Goal: Information Seeking & Learning: Learn about a topic

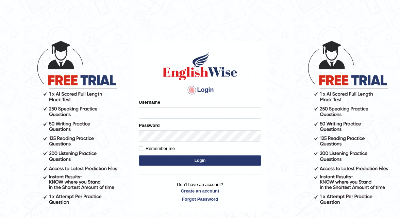
type input "shanti"
click at [188, 162] on button "Login" at bounding box center [200, 160] width 122 height 10
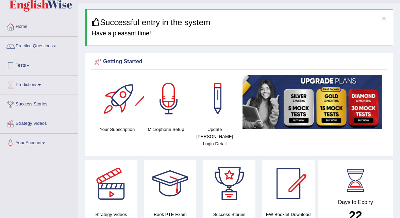
scroll to position [7, 0]
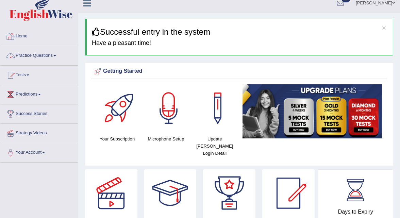
click at [41, 56] on link "Practice Questions" at bounding box center [39, 54] width 78 height 17
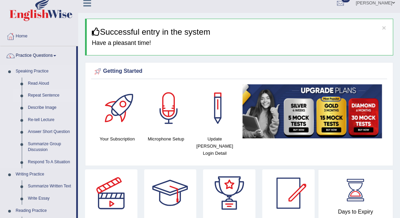
click at [44, 98] on link "Repeat Sentence" at bounding box center [50, 95] width 51 height 12
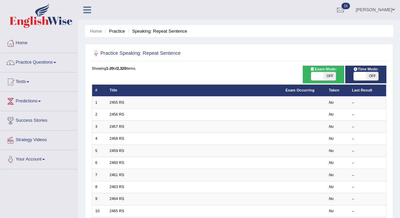
click at [331, 76] on span "OFF" at bounding box center [329, 76] width 12 height 8
checkbox input "true"
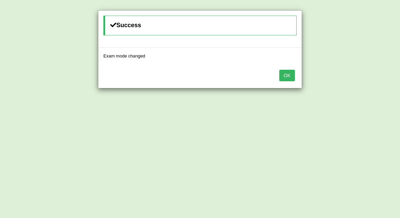
click at [288, 74] on button "OK" at bounding box center [287, 76] width 16 height 12
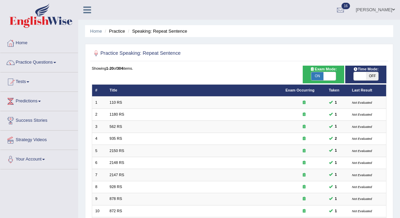
click at [372, 73] on span "OFF" at bounding box center [372, 76] width 12 height 8
checkbox input "true"
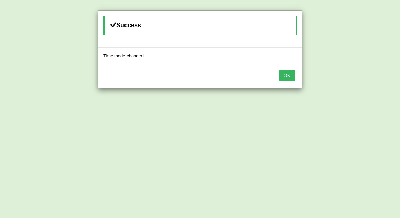
click at [287, 75] on button "OK" at bounding box center [287, 76] width 16 height 12
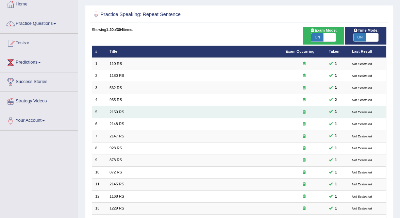
scroll to position [170, 0]
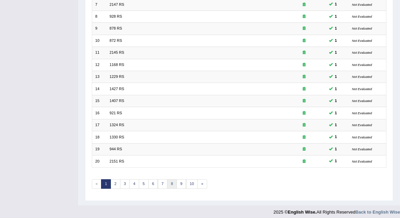
click at [167, 179] on link "8" at bounding box center [172, 184] width 10 height 10
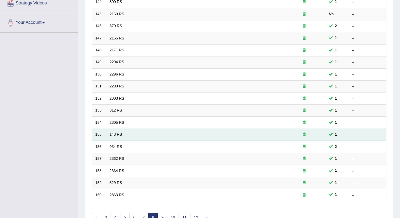
scroll to position [170, 0]
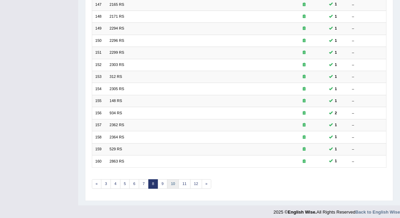
click at [170, 181] on link "10" at bounding box center [173, 184] width 12 height 10
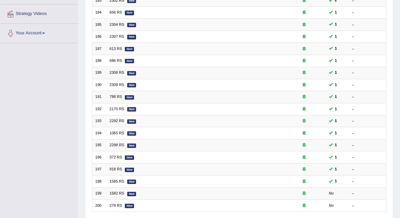
scroll to position [170, 0]
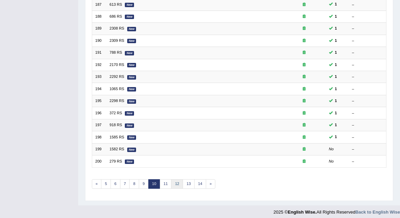
click at [171, 179] on link "12" at bounding box center [177, 184] width 12 height 10
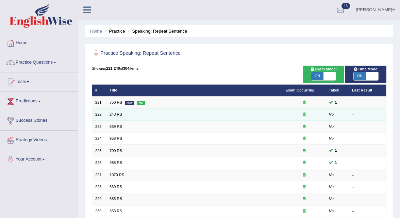
click at [112, 114] on link "243 RS" at bounding box center [115, 114] width 13 height 4
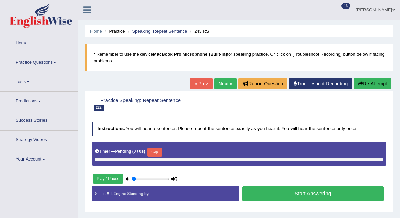
type input "1"
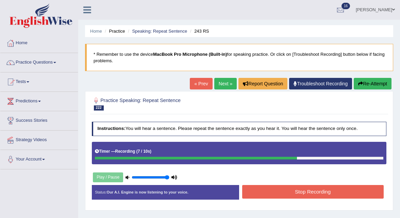
click at [256, 188] on button "Stop Recording" at bounding box center [312, 191] width 141 height 13
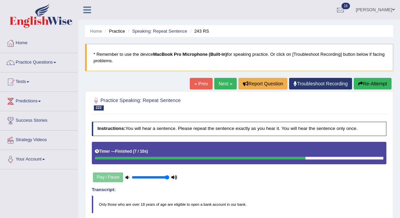
click at [220, 83] on link "Next »" at bounding box center [225, 84] width 22 height 12
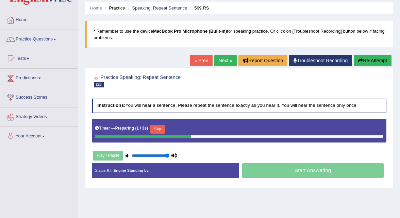
scroll to position [25, 0]
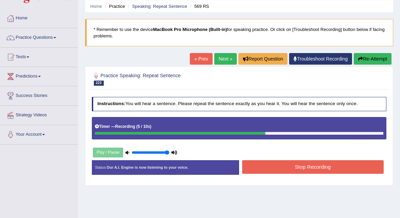
click at [280, 163] on button "Stop Recording" at bounding box center [312, 166] width 141 height 13
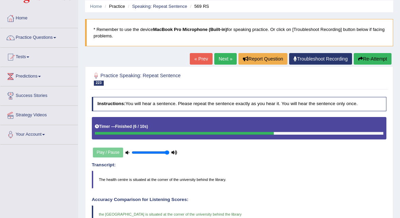
click at [218, 60] on link "Next »" at bounding box center [225, 59] width 22 height 12
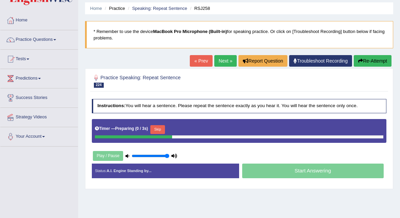
scroll to position [24, 0]
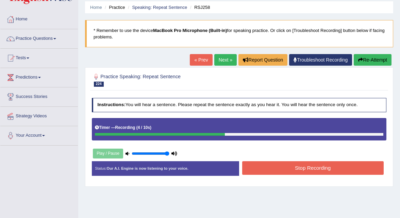
click at [265, 168] on button "Stop Recording" at bounding box center [312, 167] width 141 height 13
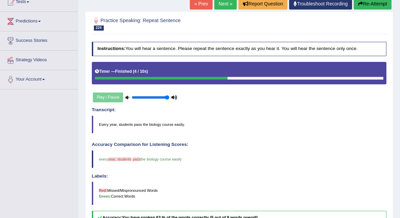
scroll to position [19, 0]
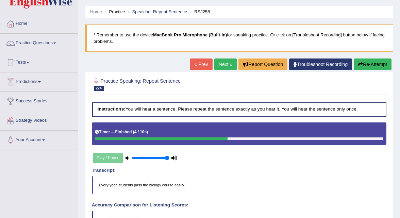
click at [215, 64] on link "Next »" at bounding box center [225, 64] width 22 height 12
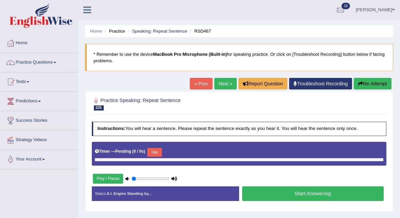
type input "1"
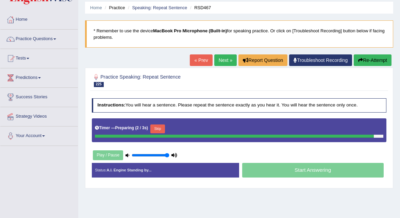
scroll to position [28, 0]
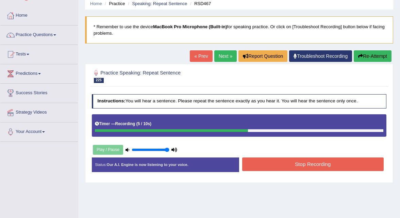
click at [269, 162] on button "Stop Recording" at bounding box center [312, 163] width 141 height 13
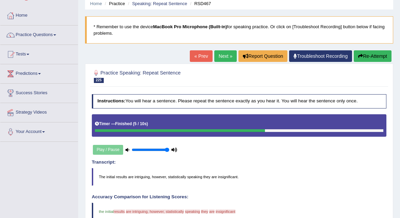
click at [220, 57] on link "Next »" at bounding box center [225, 56] width 22 height 12
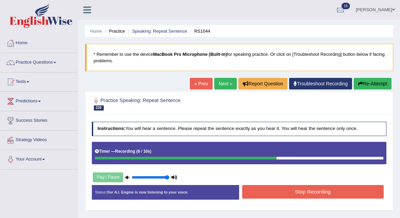
click at [268, 195] on button "Stop Recording" at bounding box center [312, 191] width 141 height 13
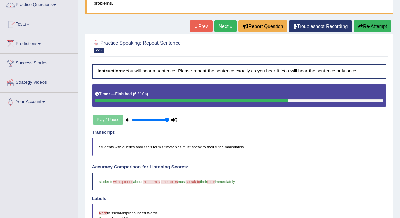
scroll to position [58, 0]
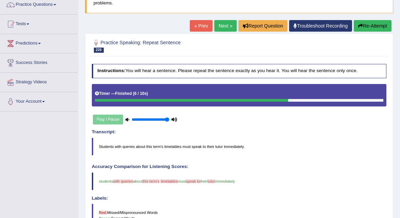
click at [363, 26] on button "Re-Attempt" at bounding box center [373, 26] width 38 height 12
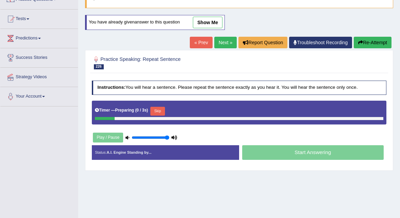
scroll to position [58, 0]
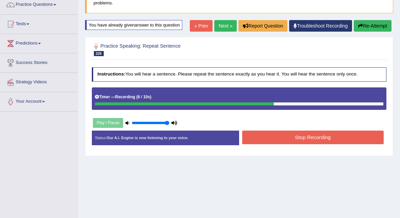
click at [339, 134] on button "Stop Recording" at bounding box center [312, 137] width 141 height 13
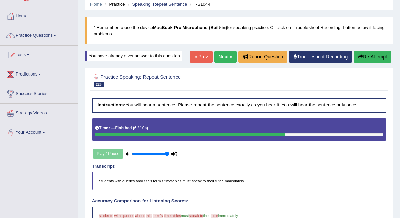
scroll to position [0, 0]
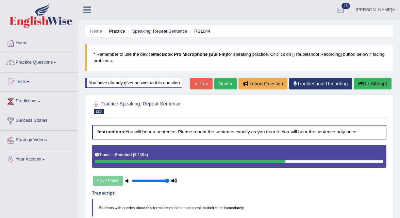
click at [222, 82] on link "Next »" at bounding box center [225, 84] width 22 height 12
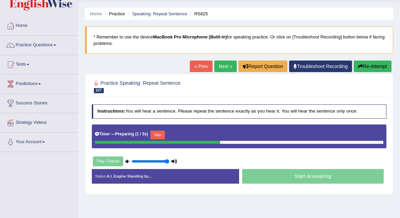
scroll to position [19, 0]
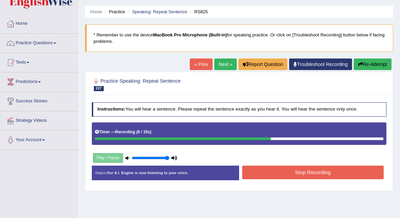
click at [254, 168] on button "Stop Recording" at bounding box center [312, 172] width 141 height 13
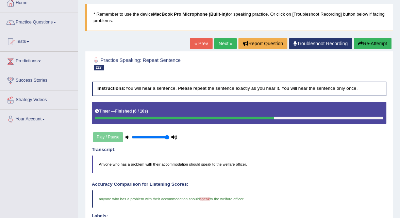
scroll to position [30, 0]
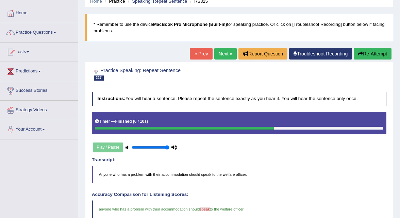
click at [224, 53] on link "Next »" at bounding box center [225, 54] width 22 height 12
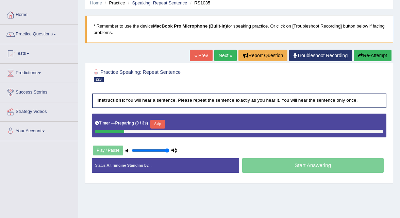
scroll to position [33, 0]
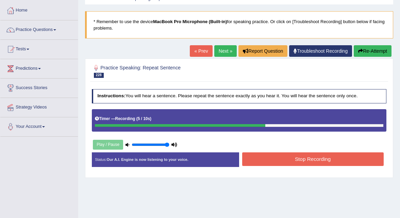
click at [271, 161] on button "Stop Recording" at bounding box center [312, 158] width 141 height 13
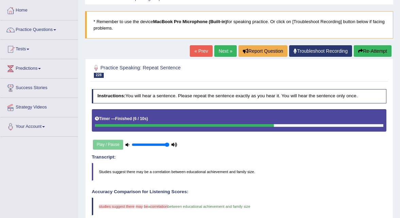
click at [365, 53] on button "Re-Attempt" at bounding box center [373, 51] width 38 height 12
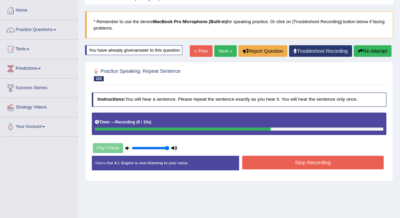
click at [263, 157] on button "Stop Recording" at bounding box center [312, 162] width 141 height 13
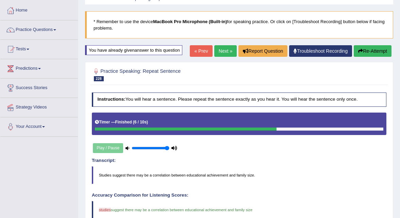
click at [218, 54] on link "Next »" at bounding box center [225, 51] width 22 height 12
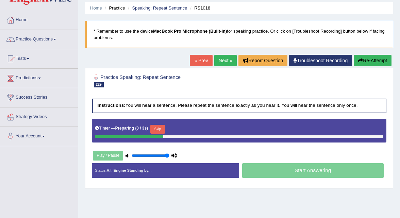
scroll to position [26, 0]
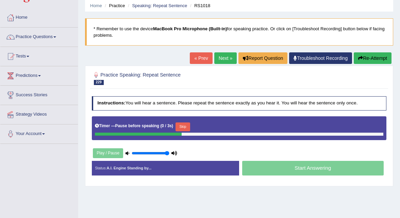
click at [225, 56] on link "Next »" at bounding box center [225, 58] width 22 height 12
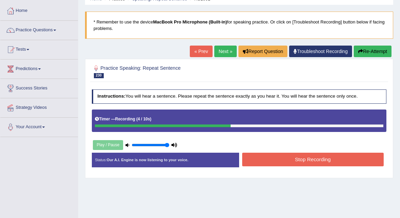
scroll to position [35, 0]
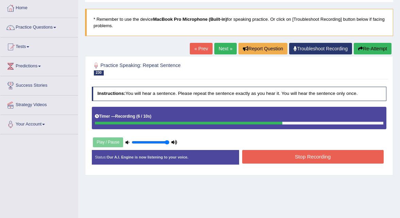
click at [250, 156] on button "Stop Recording" at bounding box center [312, 156] width 141 height 13
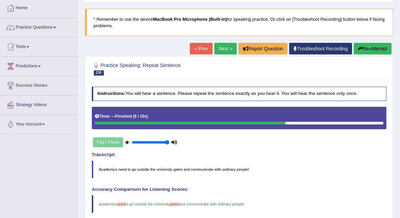
click at [221, 50] on link "Next »" at bounding box center [225, 49] width 22 height 12
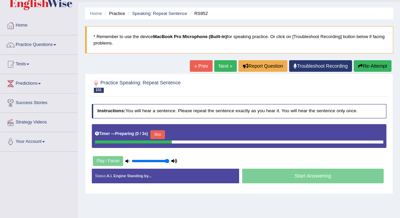
scroll to position [17, 0]
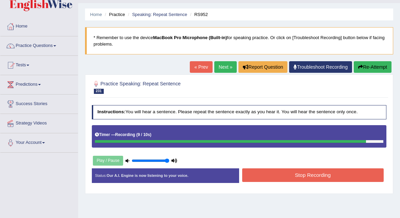
click at [260, 175] on button "Stop Recording" at bounding box center [312, 174] width 141 height 13
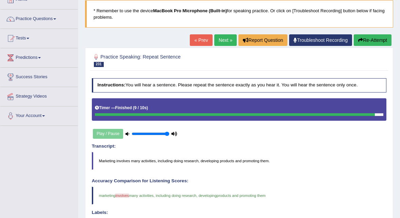
scroll to position [41, 0]
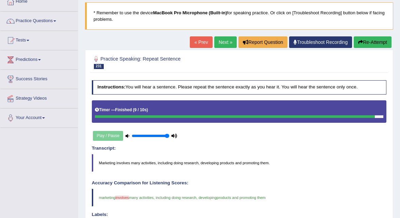
click at [220, 43] on link "Next »" at bounding box center [225, 42] width 22 height 12
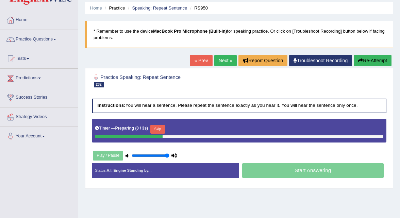
scroll to position [31, 0]
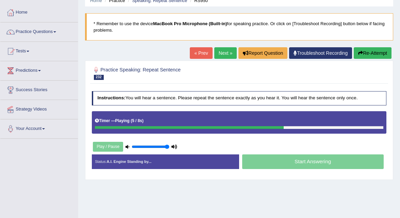
click at [226, 54] on link "Next »" at bounding box center [225, 53] width 22 height 12
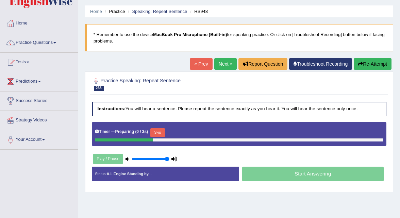
scroll to position [25, 0]
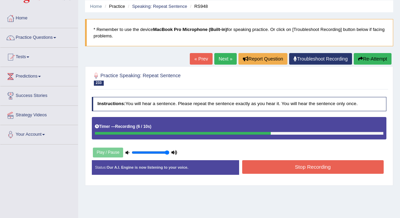
click at [263, 162] on button "Stop Recording" at bounding box center [312, 166] width 141 height 13
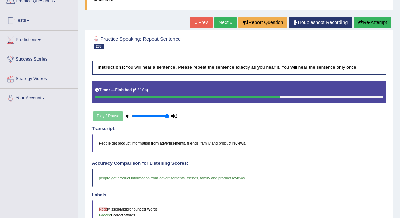
scroll to position [59, 0]
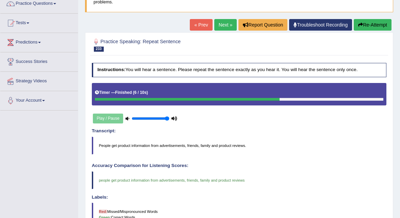
click at [224, 27] on link "Next »" at bounding box center [225, 25] width 22 height 12
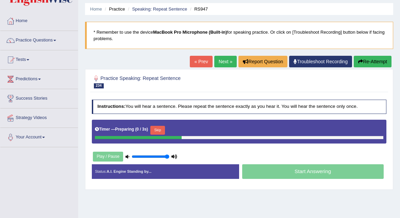
scroll to position [23, 0]
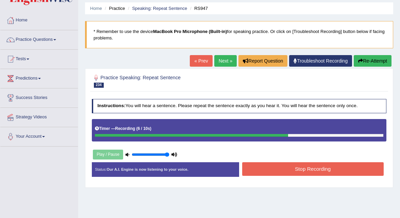
click at [287, 168] on button "Stop Recording" at bounding box center [312, 168] width 141 height 13
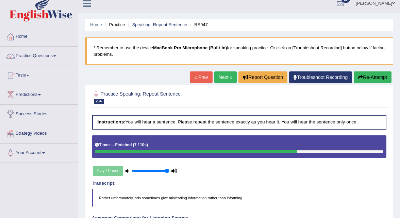
scroll to position [0, 0]
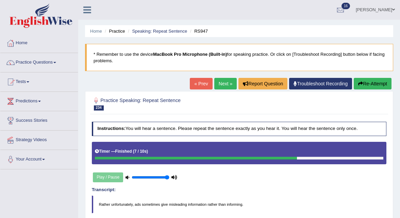
click at [223, 84] on link "Next »" at bounding box center [225, 84] width 22 height 12
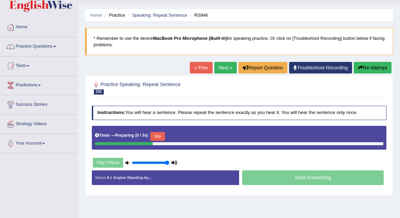
scroll to position [22, 0]
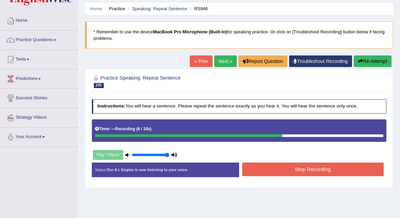
click at [253, 173] on button "Stop Recording" at bounding box center [312, 169] width 141 height 13
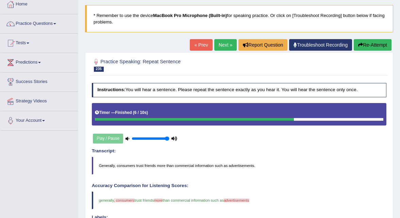
scroll to position [38, 0]
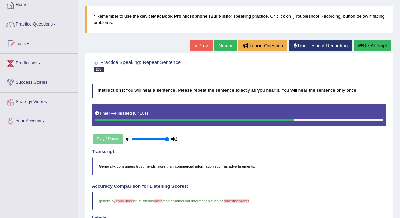
click at [219, 44] on link "Next »" at bounding box center [225, 46] width 22 height 12
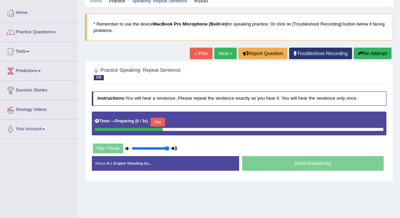
scroll to position [30, 0]
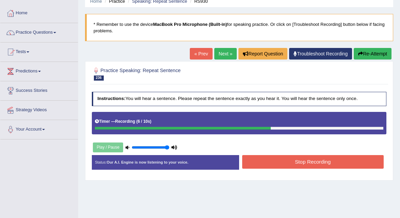
click at [250, 161] on button "Stop Recording" at bounding box center [312, 161] width 141 height 13
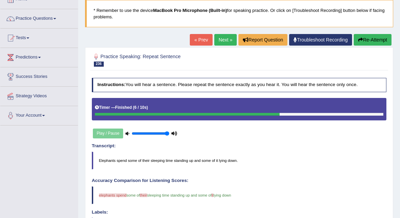
scroll to position [46, 0]
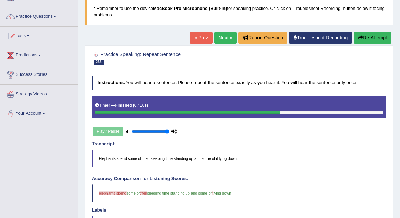
click at [105, 158] on blockquote "Elephants spend some of their sleeping time standing up and some of it lying do…" at bounding box center [239, 159] width 295 height 18
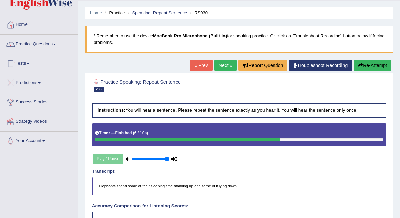
scroll to position [0, 0]
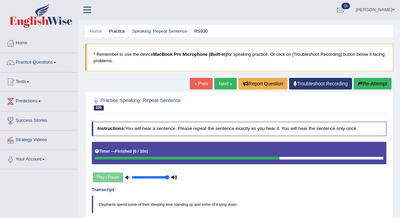
click at [224, 86] on link "Next »" at bounding box center [225, 84] width 22 height 12
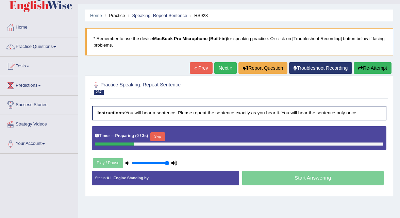
scroll to position [19, 0]
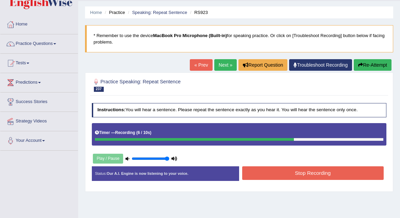
click at [256, 172] on button "Stop Recording" at bounding box center [312, 172] width 141 height 13
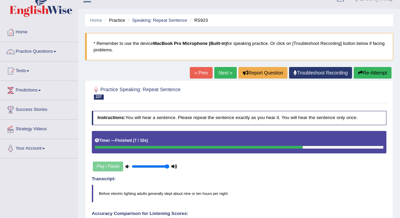
scroll to position [0, 0]
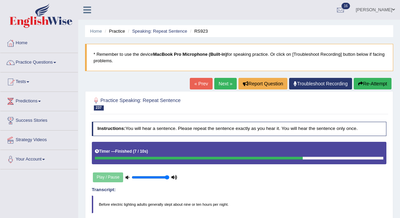
click at [228, 86] on link "Next »" at bounding box center [225, 84] width 22 height 12
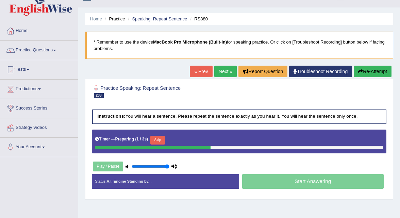
scroll to position [13, 0]
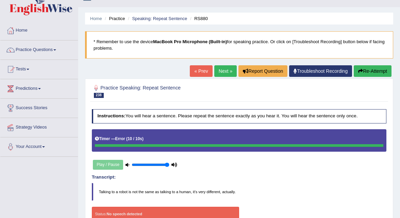
click at [224, 72] on link "Next »" at bounding box center [225, 71] width 22 height 12
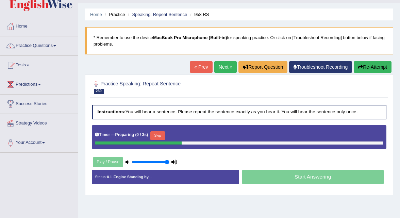
scroll to position [17, 0]
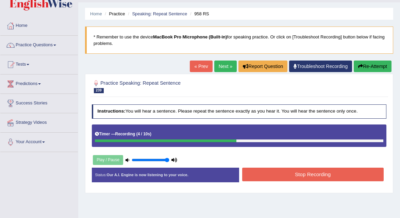
click at [258, 174] on button "Stop Recording" at bounding box center [312, 174] width 141 height 13
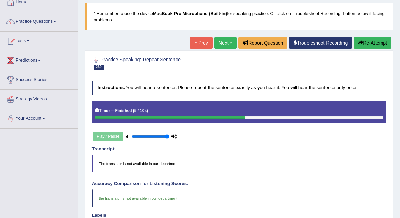
scroll to position [42, 0]
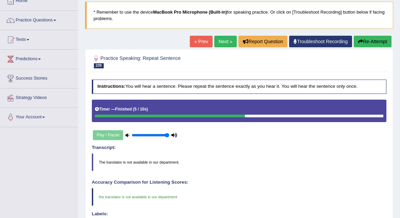
click at [224, 43] on link "Next »" at bounding box center [225, 42] width 22 height 12
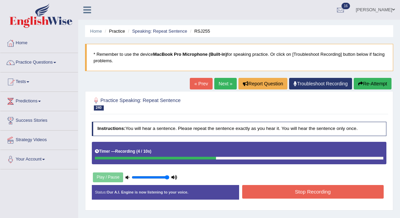
click at [277, 190] on button "Stop Recording" at bounding box center [312, 191] width 141 height 13
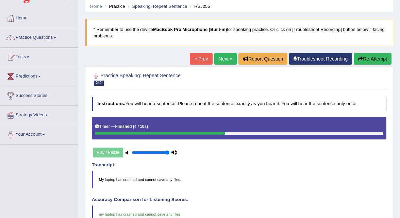
scroll to position [25, 0]
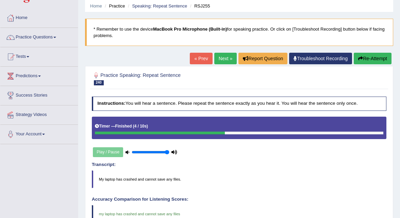
click at [223, 57] on link "Next »" at bounding box center [225, 59] width 22 height 12
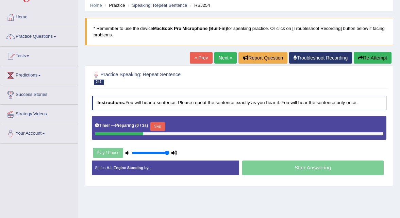
scroll to position [28, 0]
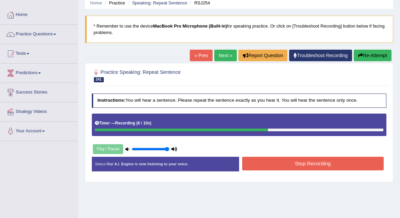
click at [250, 167] on button "Stop Recording" at bounding box center [312, 163] width 141 height 13
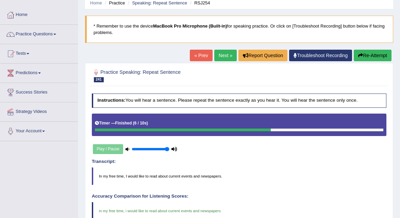
click at [219, 58] on link "Next »" at bounding box center [225, 56] width 22 height 12
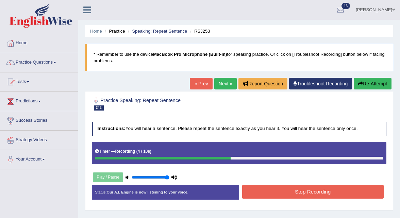
click at [262, 193] on button "Stop Recording" at bounding box center [312, 191] width 141 height 13
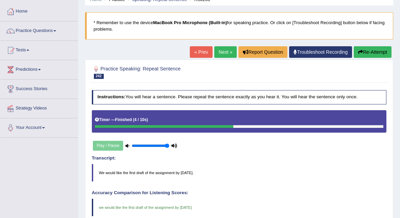
scroll to position [31, 0]
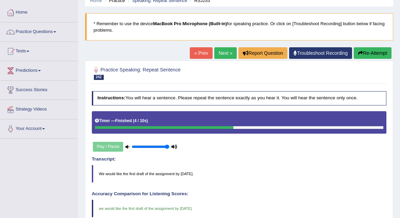
click at [223, 55] on link "Next »" at bounding box center [225, 53] width 22 height 12
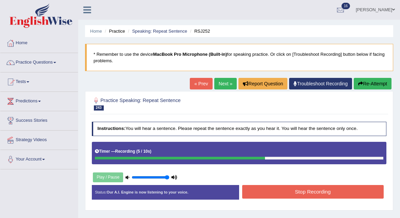
click at [267, 191] on button "Stop Recording" at bounding box center [312, 191] width 141 height 13
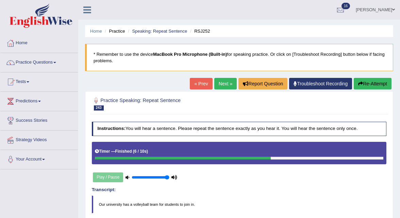
click at [226, 87] on link "Next »" at bounding box center [225, 84] width 22 height 12
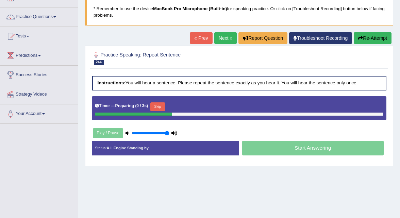
scroll to position [47, 0]
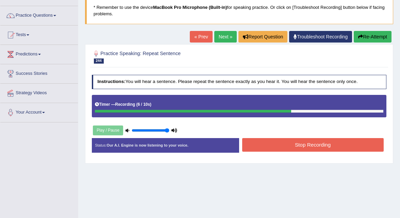
click at [280, 146] on button "Stop Recording" at bounding box center [312, 144] width 141 height 13
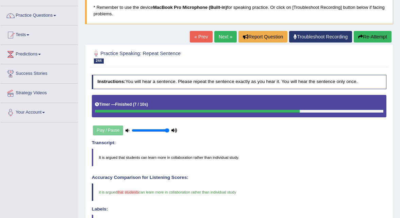
click at [225, 41] on link "Next »" at bounding box center [225, 37] width 22 height 12
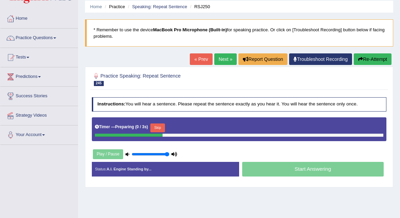
scroll to position [25, 0]
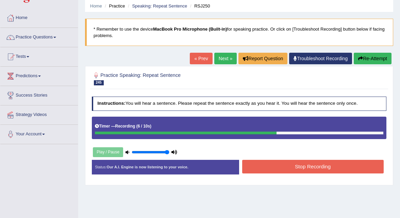
click at [274, 170] on button "Stop Recording" at bounding box center [312, 166] width 141 height 13
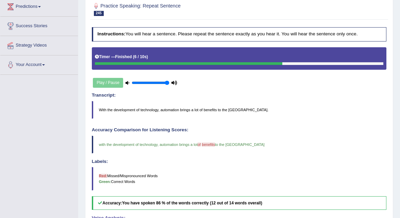
scroll to position [0, 0]
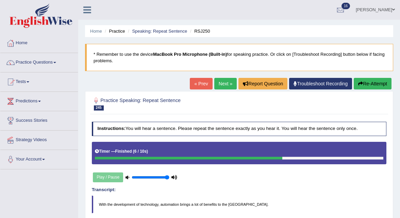
click at [225, 86] on link "Next »" at bounding box center [225, 84] width 22 height 12
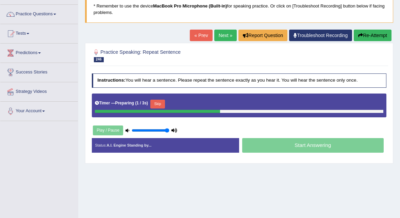
scroll to position [49, 0]
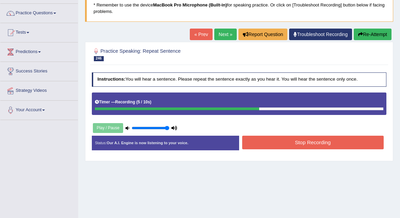
click at [253, 139] on button "Stop Recording" at bounding box center [312, 142] width 141 height 13
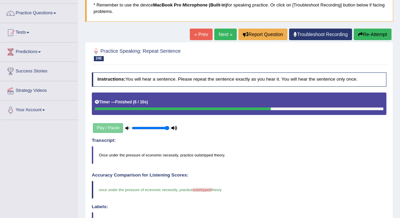
click at [226, 34] on link "Next »" at bounding box center [225, 35] width 22 height 12
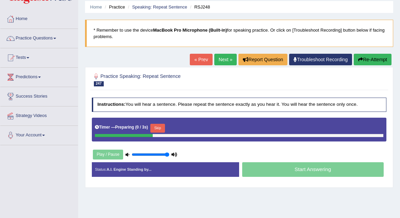
scroll to position [24, 0]
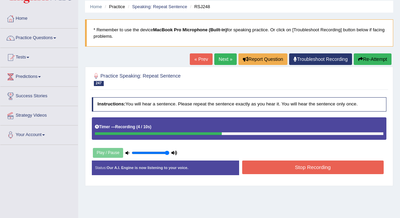
click at [251, 169] on button "Stop Recording" at bounding box center [312, 167] width 141 height 13
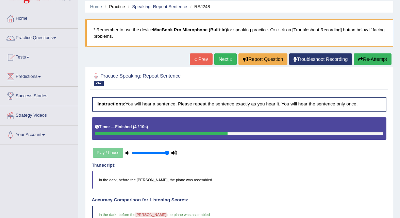
click at [227, 61] on link "Next »" at bounding box center [225, 59] width 22 height 12
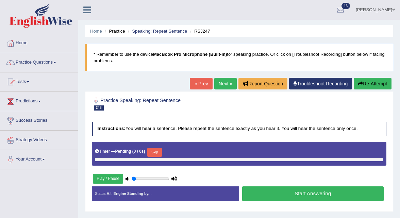
type input "1"
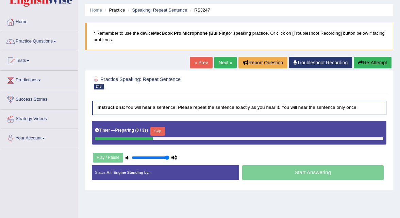
scroll to position [22, 0]
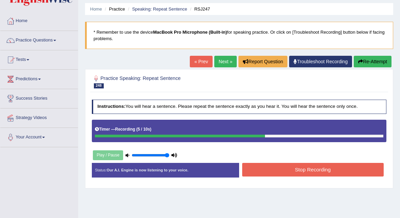
click at [260, 167] on button "Stop Recording" at bounding box center [312, 169] width 141 height 13
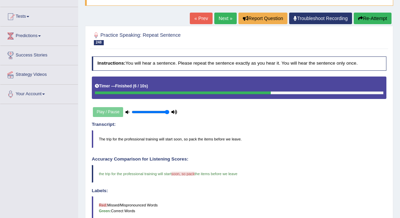
scroll to position [0, 0]
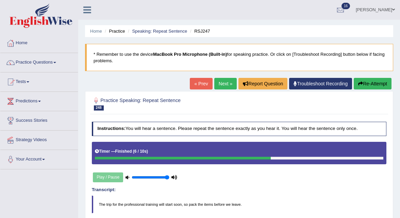
click at [225, 79] on link "Next »" at bounding box center [225, 84] width 22 height 12
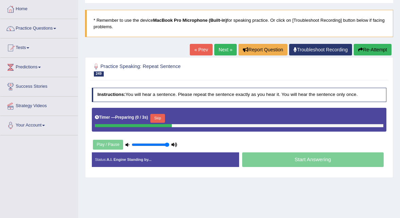
scroll to position [34, 0]
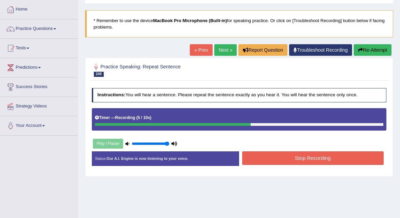
click at [247, 157] on button "Stop Recording" at bounding box center [312, 157] width 141 height 13
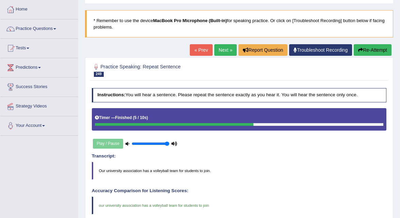
click at [226, 47] on link "Next »" at bounding box center [225, 50] width 22 height 12
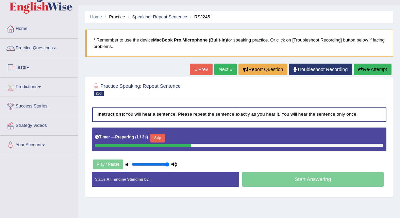
scroll to position [15, 0]
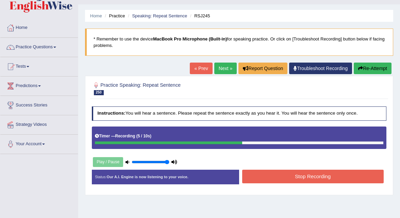
click at [251, 172] on button "Stop Recording" at bounding box center [312, 176] width 141 height 13
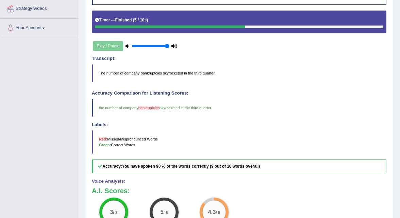
scroll to position [0, 0]
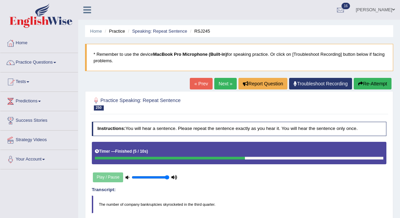
click at [225, 82] on link "Next »" at bounding box center [225, 84] width 22 height 12
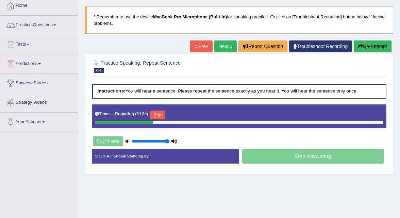
scroll to position [39, 0]
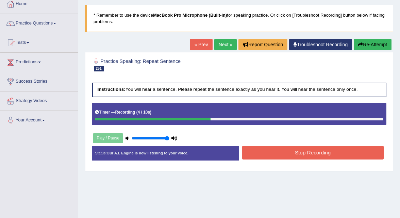
click at [259, 152] on button "Stop Recording" at bounding box center [312, 152] width 141 height 13
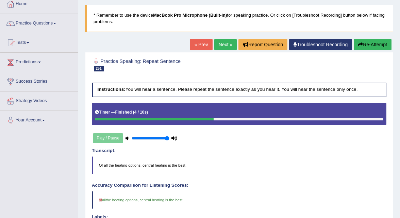
click at [225, 45] on link "Next »" at bounding box center [225, 45] width 22 height 12
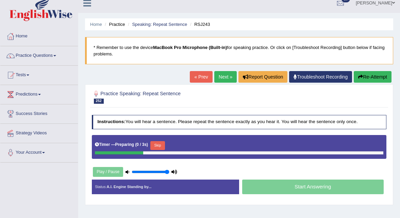
scroll to position [26, 0]
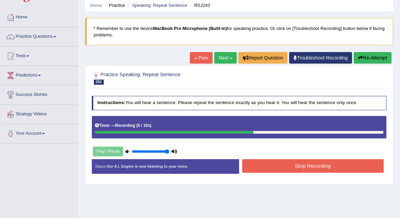
click at [255, 162] on button "Stop Recording" at bounding box center [312, 165] width 141 height 13
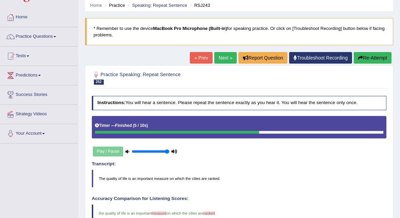
click at [221, 59] on link "Next »" at bounding box center [225, 58] width 22 height 12
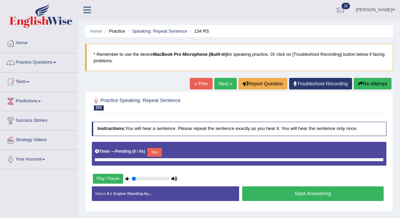
type input "1"
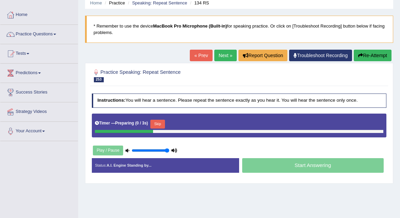
scroll to position [34, 0]
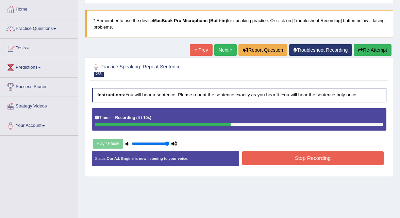
click at [260, 162] on button "Stop Recording" at bounding box center [312, 157] width 141 height 13
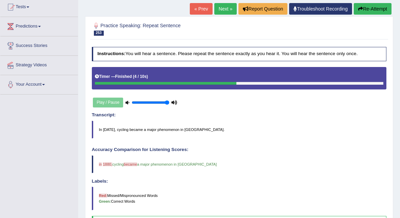
scroll to position [0, 0]
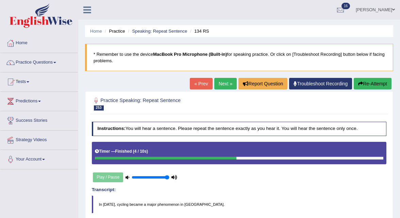
click at [227, 83] on link "Next »" at bounding box center [225, 84] width 22 height 12
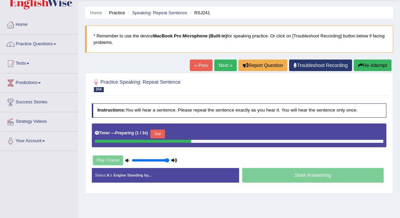
scroll to position [19, 0]
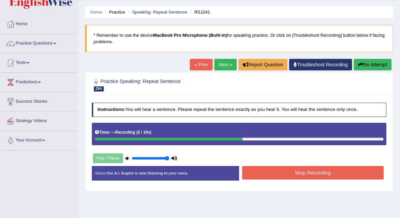
click at [252, 175] on button "Stop Recording" at bounding box center [312, 172] width 141 height 13
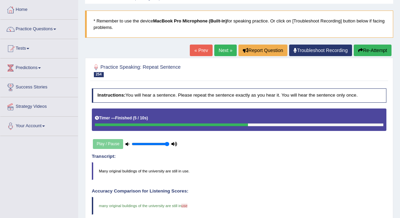
scroll to position [34, 0]
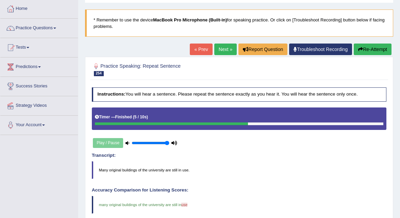
click at [223, 51] on link "Next »" at bounding box center [225, 50] width 22 height 12
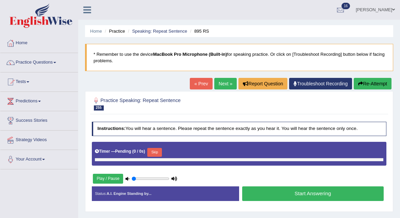
scroll to position [6, 0]
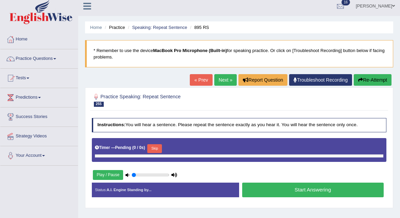
type input "1"
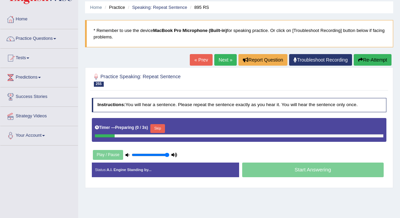
scroll to position [33, 0]
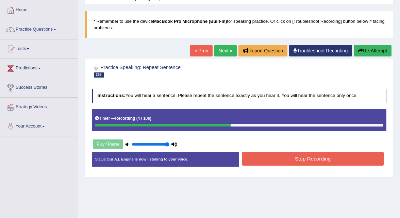
click at [258, 159] on button "Stop Recording" at bounding box center [312, 158] width 141 height 13
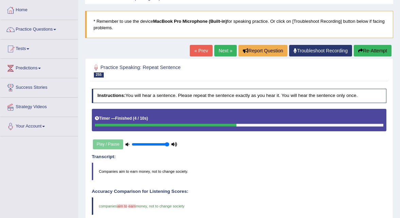
click at [220, 53] on link "Next »" at bounding box center [225, 51] width 22 height 12
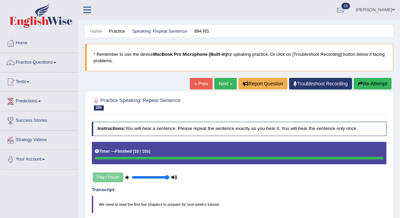
click at [227, 86] on link "Next »" at bounding box center [225, 84] width 22 height 12
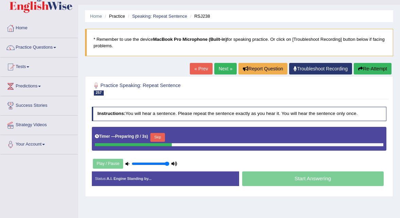
scroll to position [16, 0]
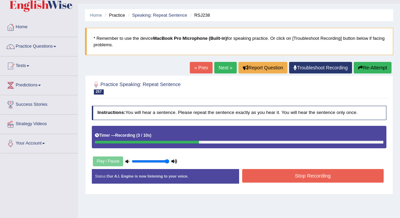
click at [266, 173] on button "Stop Recording" at bounding box center [312, 175] width 141 height 13
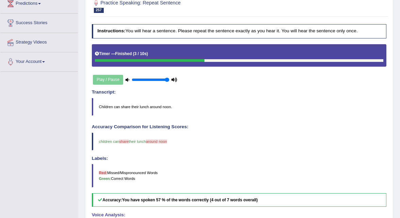
scroll to position [0, 0]
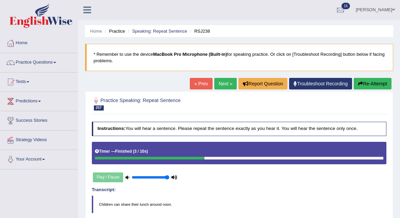
click at [226, 82] on link "Next »" at bounding box center [225, 84] width 22 height 12
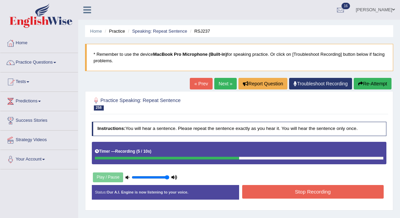
click at [288, 192] on button "Stop Recording" at bounding box center [312, 191] width 141 height 13
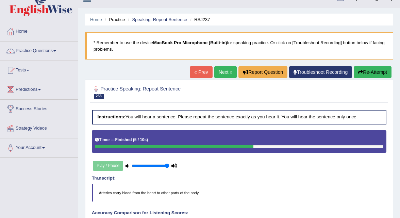
scroll to position [2, 0]
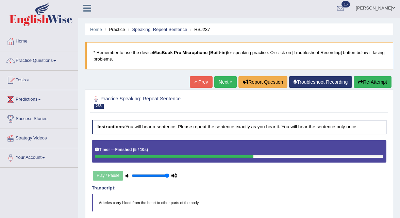
click at [226, 83] on link "Next »" at bounding box center [225, 82] width 22 height 12
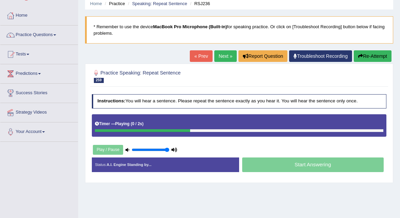
scroll to position [29, 0]
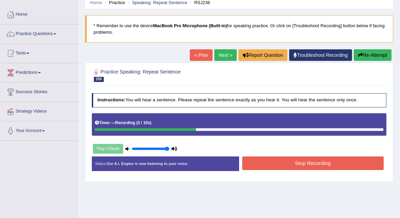
click at [282, 164] on button "Stop Recording" at bounding box center [312, 162] width 141 height 13
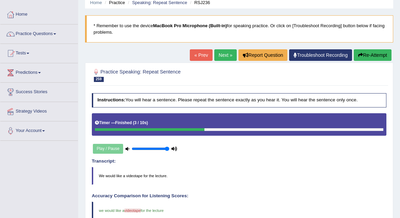
click at [222, 56] on link "Next »" at bounding box center [225, 55] width 22 height 12
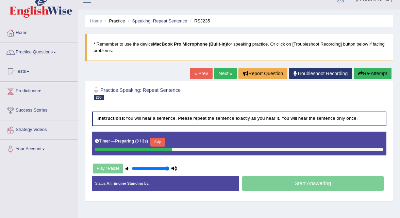
scroll to position [14, 0]
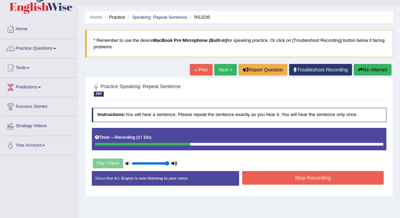
click at [273, 177] on button "Stop Recording" at bounding box center [312, 177] width 141 height 13
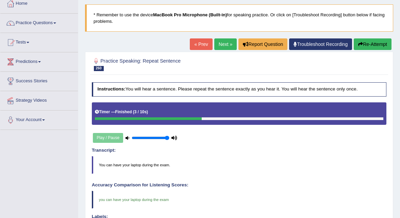
scroll to position [46, 0]
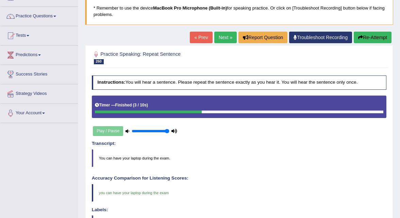
click at [214, 39] on link "Next »" at bounding box center [225, 38] width 22 height 12
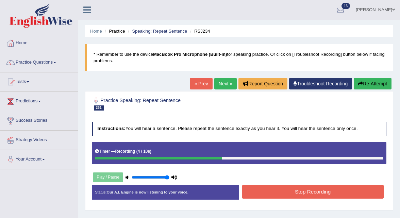
click at [275, 189] on button "Stop Recording" at bounding box center [312, 191] width 141 height 13
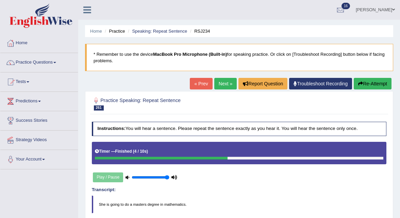
click at [220, 85] on link "Next »" at bounding box center [225, 84] width 22 height 12
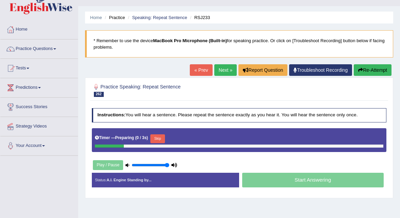
scroll to position [15, 0]
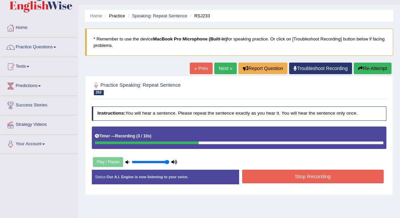
click at [256, 180] on button "Stop Recording" at bounding box center [312, 176] width 141 height 13
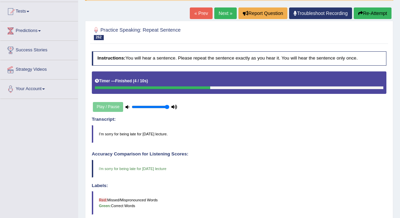
scroll to position [0, 0]
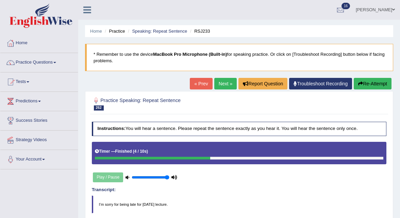
click at [224, 82] on link "Next »" at bounding box center [225, 84] width 22 height 12
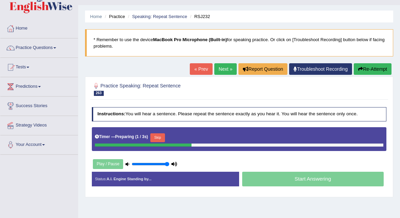
scroll to position [23, 0]
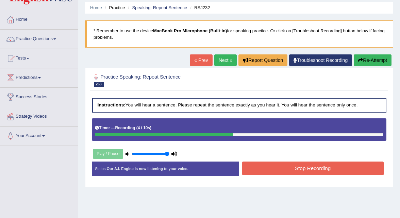
click at [251, 168] on button "Stop Recording" at bounding box center [312, 168] width 141 height 13
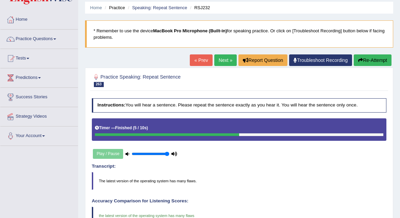
click at [218, 60] on link "Next »" at bounding box center [225, 60] width 22 height 12
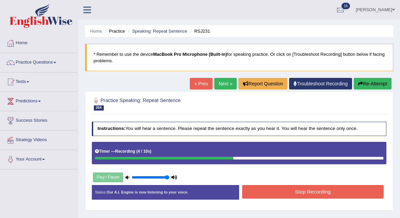
click at [262, 191] on button "Stop Recording" at bounding box center [312, 191] width 141 height 13
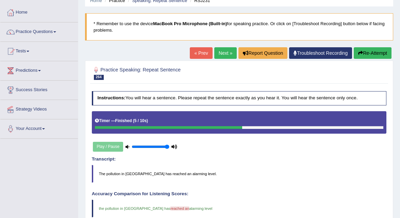
scroll to position [14, 0]
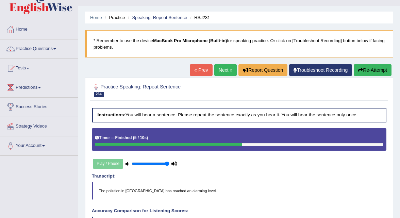
click at [223, 70] on link "Next »" at bounding box center [225, 70] width 22 height 12
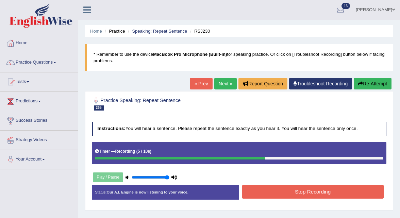
click at [298, 190] on button "Stop Recording" at bounding box center [312, 191] width 141 height 13
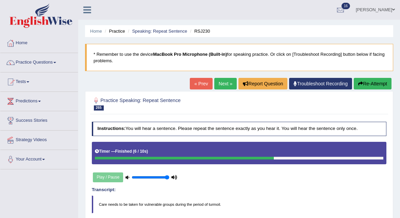
click at [225, 85] on link "Next »" at bounding box center [225, 84] width 22 height 12
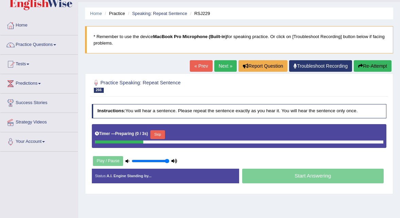
scroll to position [23, 0]
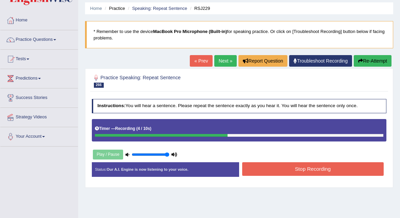
click at [258, 173] on button "Stop Recording" at bounding box center [312, 168] width 141 height 13
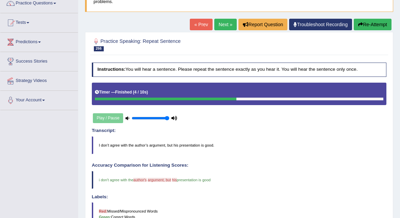
scroll to position [0, 0]
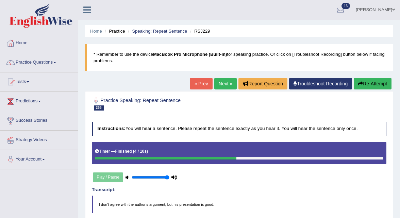
click at [223, 83] on link "Next »" at bounding box center [225, 84] width 22 height 12
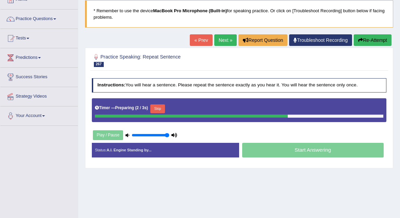
scroll to position [41, 0]
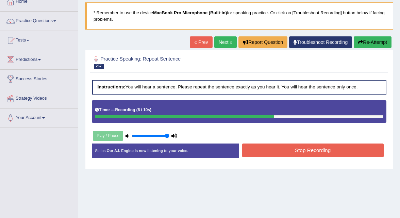
click at [269, 152] on button "Stop Recording" at bounding box center [312, 150] width 141 height 13
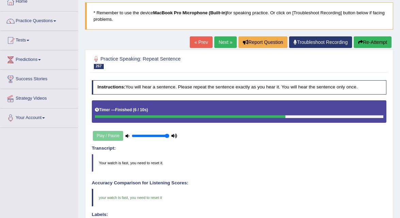
click at [226, 44] on link "Next »" at bounding box center [225, 42] width 22 height 12
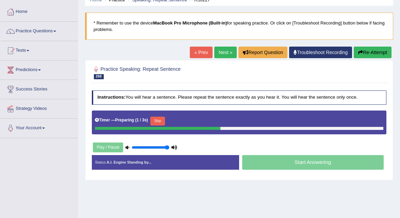
scroll to position [32, 0]
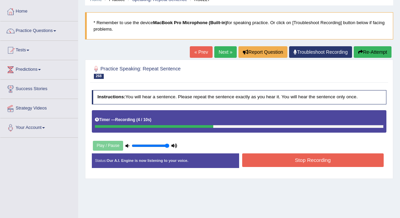
click at [258, 157] on button "Stop Recording" at bounding box center [312, 159] width 141 height 13
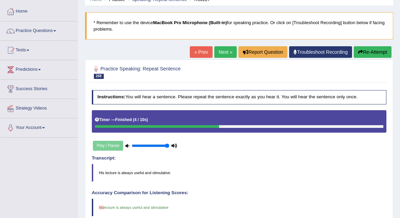
click at [223, 54] on link "Next »" at bounding box center [225, 52] width 22 height 12
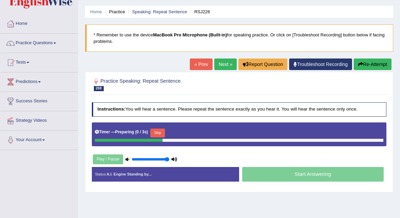
scroll to position [21, 0]
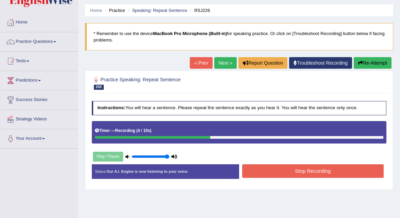
click at [271, 165] on button "Stop Recording" at bounding box center [312, 170] width 141 height 13
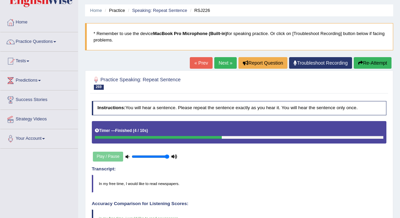
click at [223, 63] on link "Next »" at bounding box center [225, 63] width 22 height 12
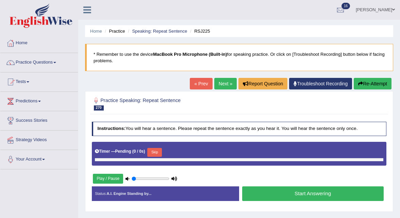
type input "1"
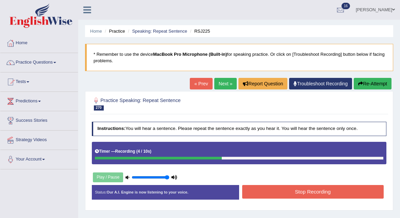
click at [283, 188] on button "Stop Recording" at bounding box center [312, 191] width 141 height 13
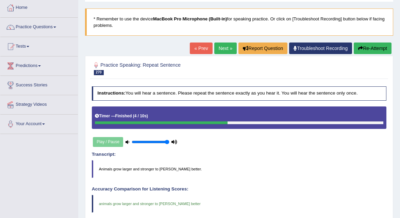
scroll to position [28, 0]
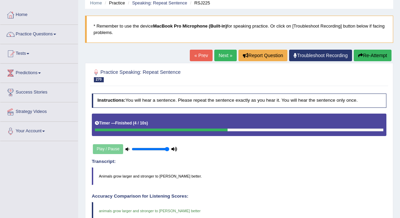
click at [224, 56] on link "Next »" at bounding box center [225, 56] width 22 height 12
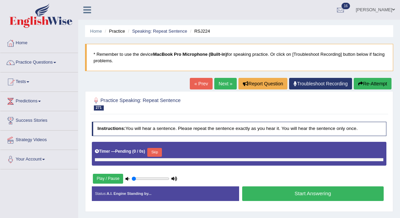
type input "1"
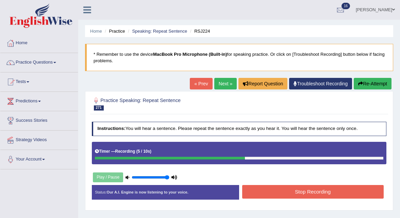
click at [291, 193] on button "Stop Recording" at bounding box center [312, 191] width 141 height 13
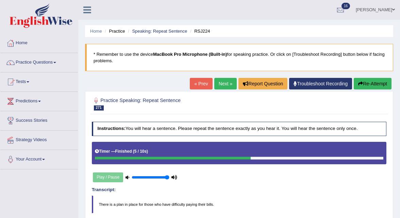
click at [218, 81] on link "Next »" at bounding box center [225, 84] width 22 height 12
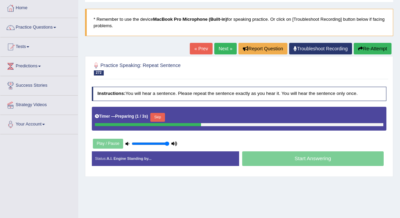
scroll to position [36, 0]
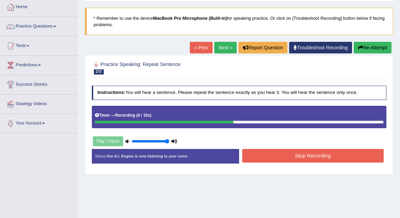
click at [266, 153] on button "Stop Recording" at bounding box center [312, 155] width 141 height 13
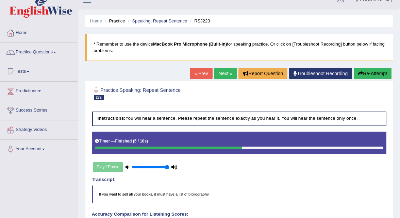
scroll to position [0, 0]
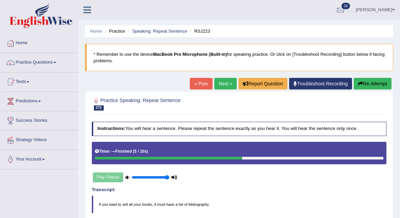
click at [224, 86] on link "Next »" at bounding box center [225, 84] width 22 height 12
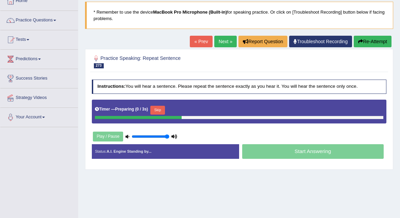
scroll to position [44, 0]
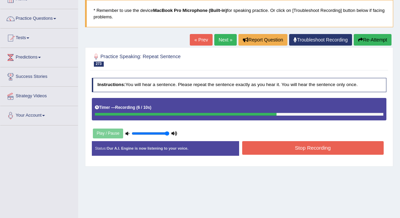
click at [265, 145] on button "Stop Recording" at bounding box center [312, 147] width 141 height 13
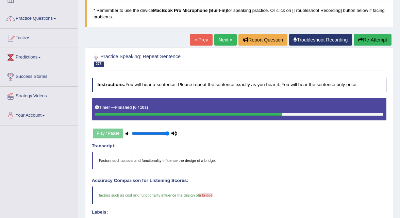
click at [224, 39] on link "Next »" at bounding box center [225, 40] width 22 height 12
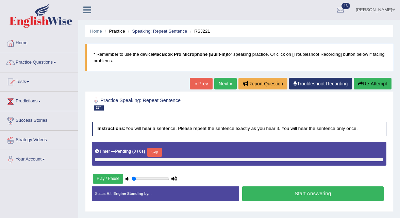
type input "1"
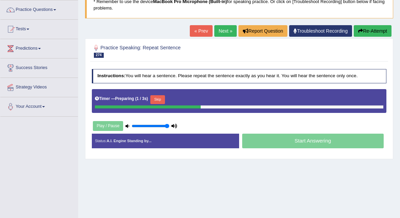
scroll to position [54, 0]
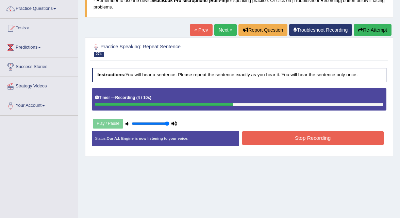
click at [280, 138] on button "Stop Recording" at bounding box center [312, 137] width 141 height 13
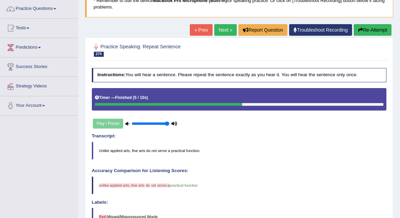
click at [226, 32] on link "Next »" at bounding box center [225, 30] width 22 height 12
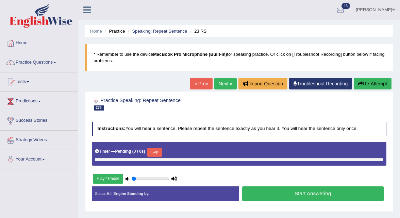
type input "1"
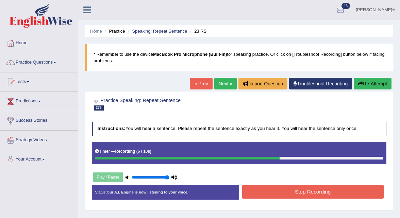
click at [325, 193] on button "Stop Recording" at bounding box center [312, 191] width 141 height 13
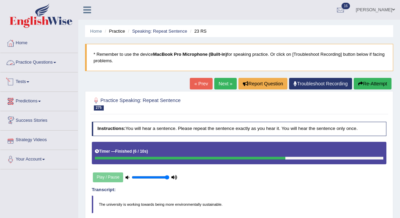
click at [37, 62] on link "Practice Questions" at bounding box center [39, 61] width 78 height 17
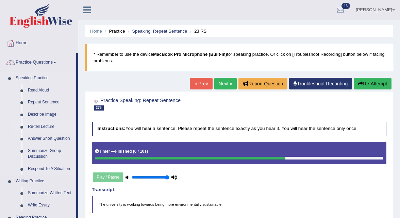
click at [50, 127] on link "Re-tell Lecture" at bounding box center [50, 127] width 51 height 12
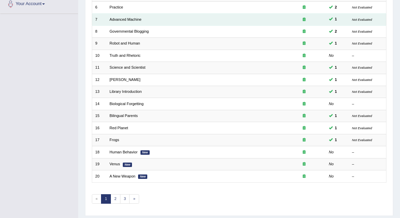
scroll to position [170, 0]
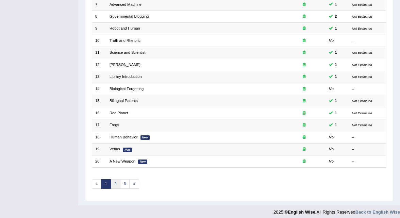
click at [115, 181] on link "2" at bounding box center [116, 184] width 10 height 10
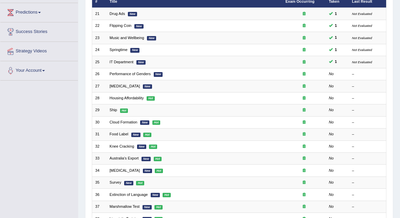
scroll to position [87, 0]
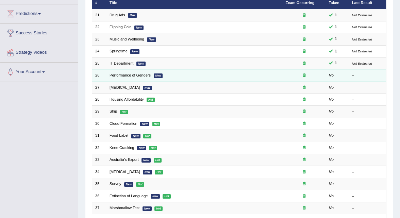
click at [127, 73] on link "Performance of Genders" at bounding box center [129, 75] width 41 height 4
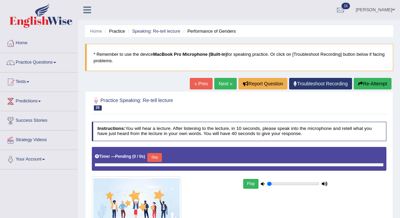
type input "1"
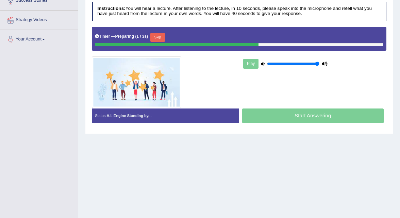
scroll to position [121, 0]
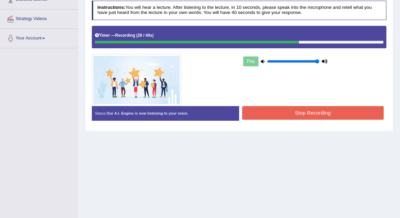
click at [274, 108] on button "Stop Recording" at bounding box center [312, 112] width 141 height 13
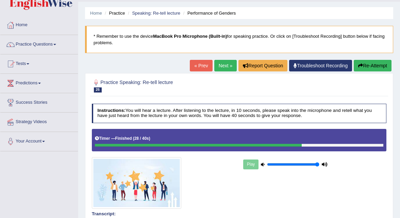
scroll to position [15, 0]
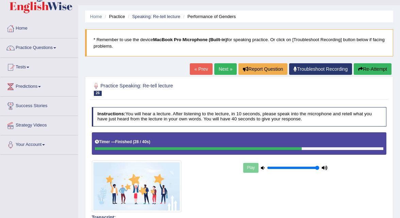
click at [221, 68] on link "Next »" at bounding box center [225, 69] width 22 height 12
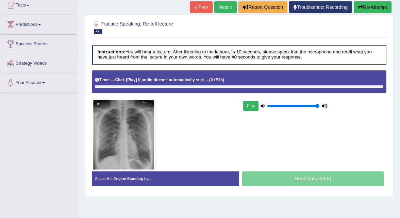
scroll to position [79, 0]
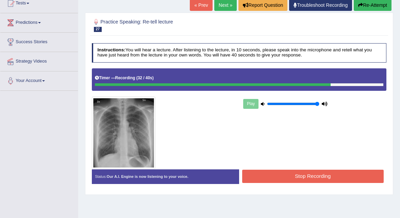
click at [271, 173] on button "Stop Recording" at bounding box center [312, 176] width 141 height 13
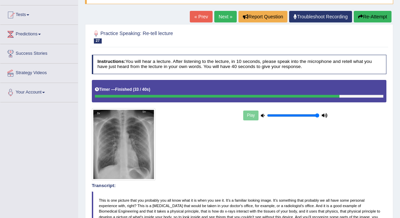
scroll to position [66, 0]
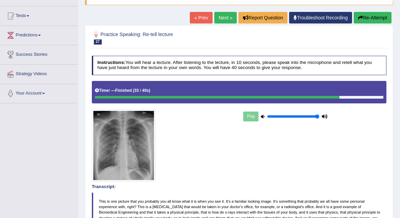
click at [368, 20] on button "Re-Attempt" at bounding box center [373, 18] width 38 height 12
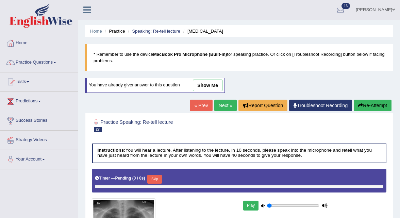
scroll to position [66, 0]
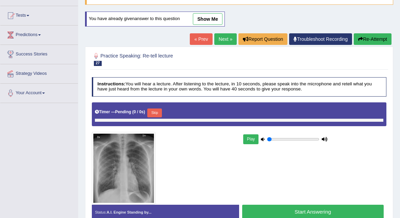
type input "1"
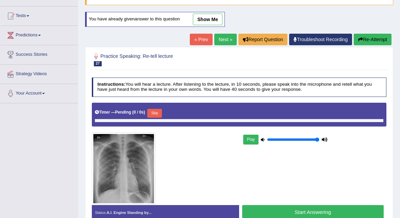
scroll to position [0, 0]
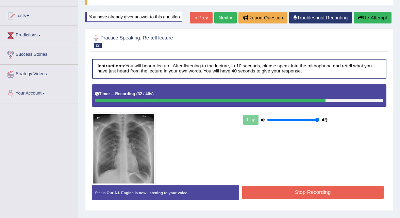
click at [323, 189] on button "Stop Recording" at bounding box center [312, 192] width 141 height 13
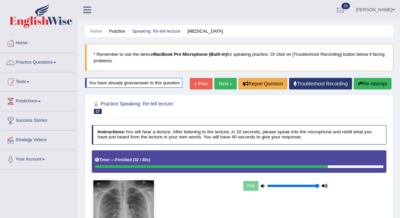
click at [220, 84] on link "Next »" at bounding box center [225, 84] width 22 height 12
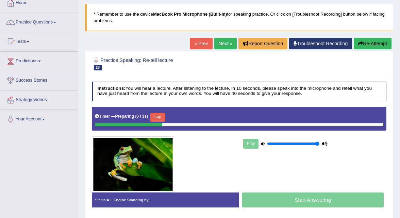
scroll to position [43, 0]
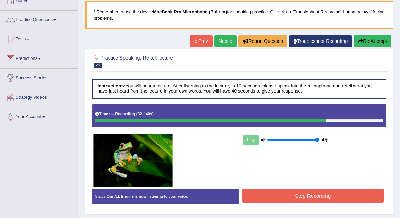
click at [258, 197] on button "Stop Recording" at bounding box center [312, 195] width 141 height 13
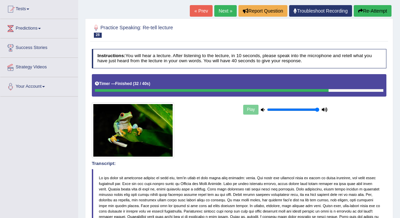
scroll to position [0, 0]
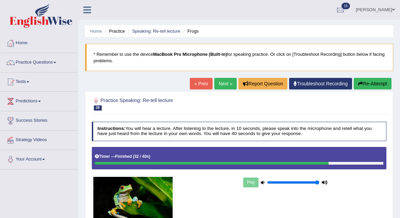
click at [227, 81] on link "Next »" at bounding box center [225, 84] width 22 height 12
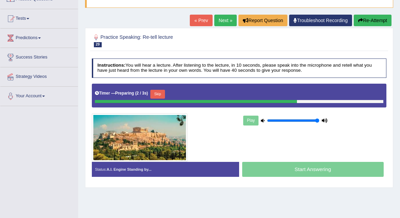
scroll to position [65, 0]
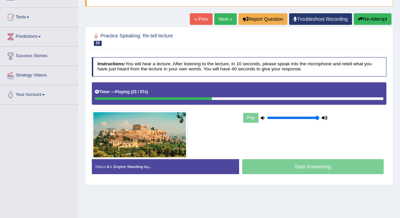
click at [223, 19] on link "Next »" at bounding box center [225, 19] width 22 height 12
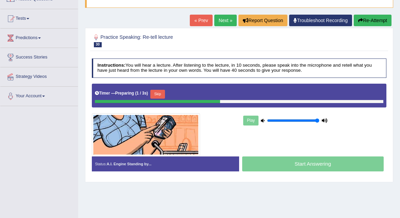
scroll to position [64, 0]
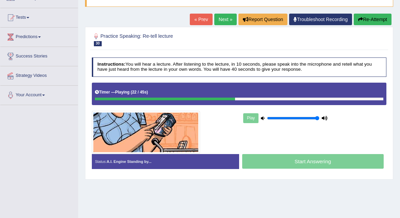
click at [225, 21] on link "Next »" at bounding box center [225, 20] width 22 height 12
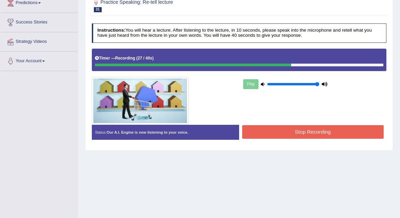
scroll to position [102, 0]
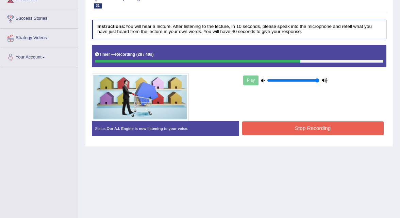
click at [258, 126] on button "Stop Recording" at bounding box center [312, 127] width 141 height 13
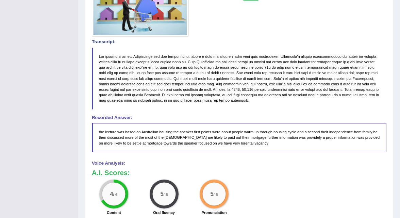
scroll to position [0, 0]
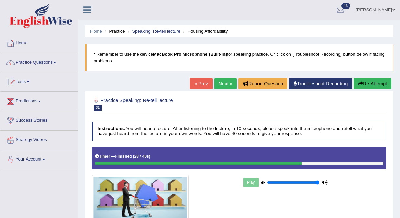
click at [217, 84] on link "Next »" at bounding box center [225, 84] width 22 height 12
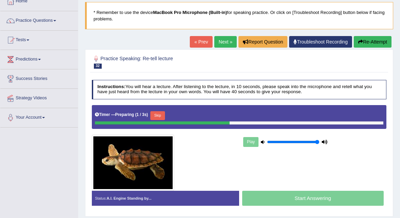
scroll to position [43, 0]
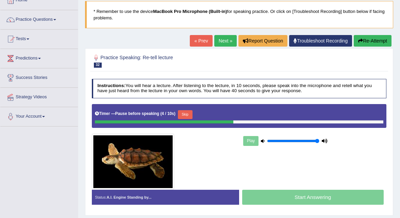
click at [368, 43] on button "Re-Attempt" at bounding box center [373, 41] width 38 height 12
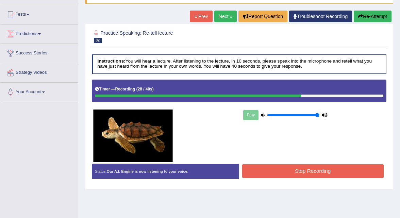
scroll to position [68, 0]
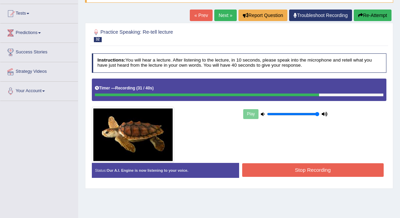
click at [298, 168] on button "Stop Recording" at bounding box center [312, 169] width 141 height 13
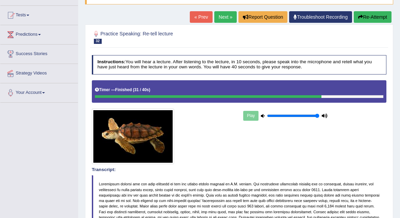
scroll to position [0, 0]
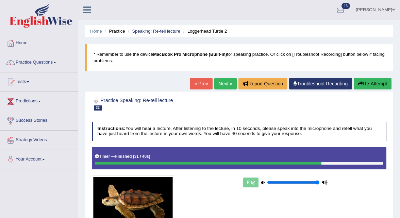
click at [219, 82] on link "Next »" at bounding box center [225, 84] width 22 height 12
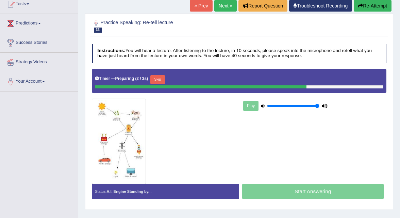
scroll to position [80, 0]
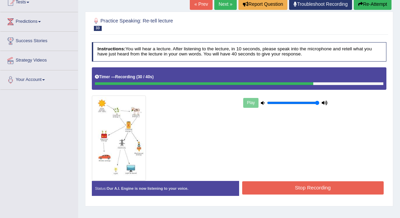
click at [284, 185] on button "Stop Recording" at bounding box center [312, 187] width 141 height 13
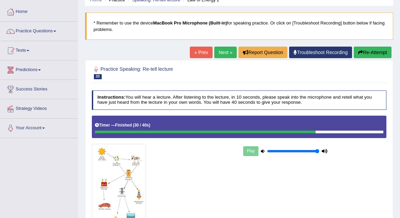
scroll to position [30, 0]
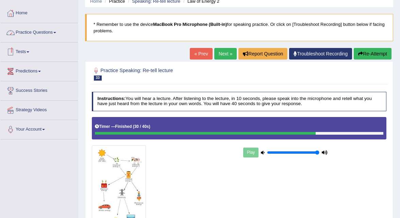
click at [31, 32] on link "Practice Questions" at bounding box center [39, 31] width 78 height 17
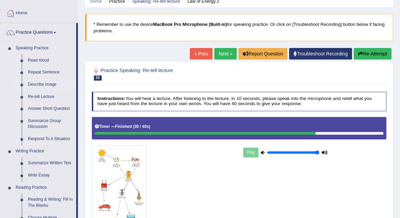
click at [34, 85] on link "Describe Image" at bounding box center [50, 85] width 51 height 12
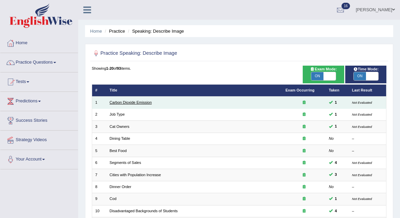
click at [129, 101] on link "Carbon Dioxide Emission" at bounding box center [130, 102] width 42 height 4
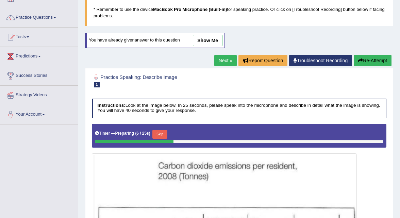
scroll to position [44, 0]
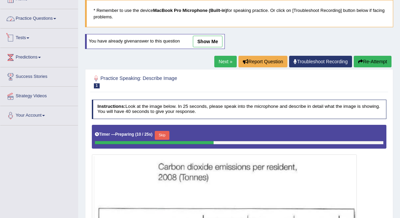
click at [57, 19] on link "Practice Questions" at bounding box center [39, 17] width 78 height 17
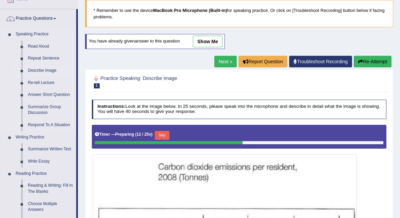
click at [47, 72] on link "Describe Image" at bounding box center [50, 71] width 51 height 12
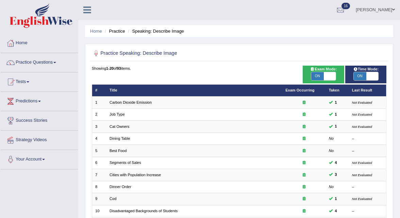
click at [325, 75] on span at bounding box center [329, 76] width 12 height 8
checkbox input "false"
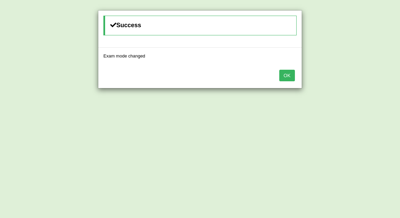
click at [285, 77] on button "OK" at bounding box center [287, 76] width 16 height 12
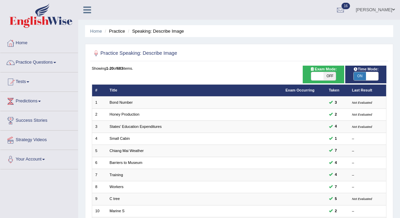
click at [360, 77] on span "ON" at bounding box center [360, 76] width 12 height 8
checkbox input "false"
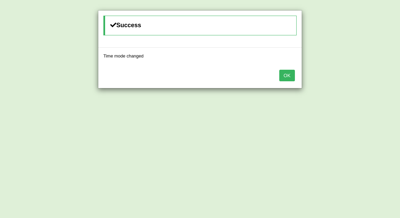
click at [285, 73] on button "OK" at bounding box center [287, 76] width 16 height 12
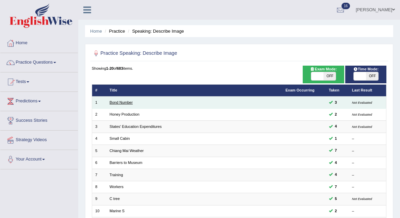
click at [117, 102] on link "Bond Number" at bounding box center [120, 102] width 23 height 4
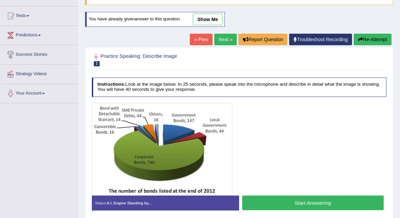
scroll to position [73, 0]
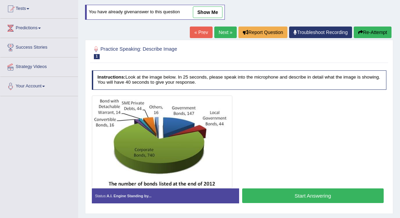
click at [282, 195] on button "Start Answering" at bounding box center [312, 195] width 141 height 15
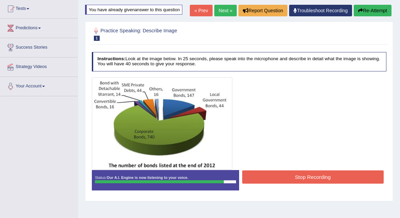
click at [282, 176] on button "Stop Recording" at bounding box center [312, 176] width 141 height 13
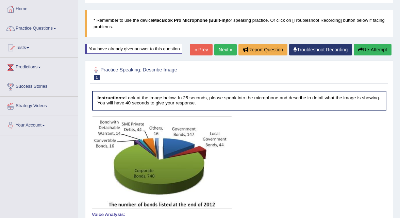
scroll to position [0, 0]
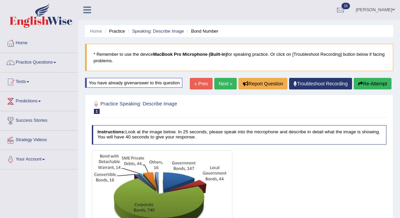
click at [217, 79] on link "Next »" at bounding box center [225, 84] width 22 height 12
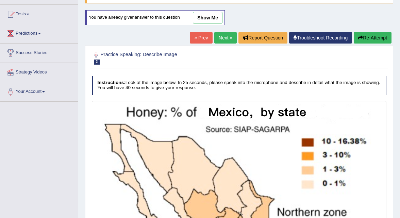
scroll to position [66, 0]
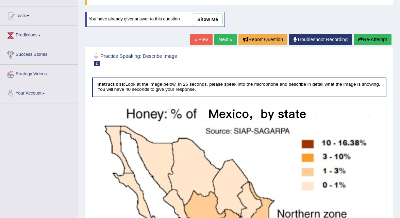
click at [219, 42] on link "Next »" at bounding box center [225, 40] width 22 height 12
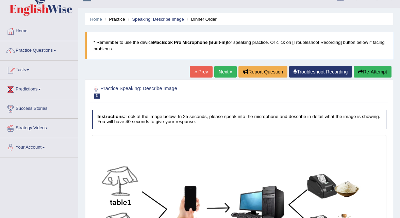
scroll to position [9, 0]
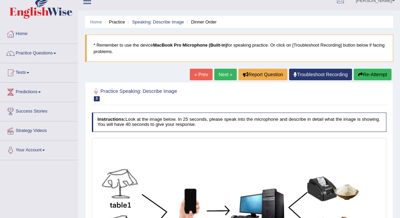
click at [223, 79] on link "Next »" at bounding box center [225, 75] width 22 height 12
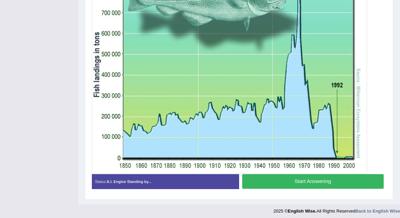
scroll to position [213, 0]
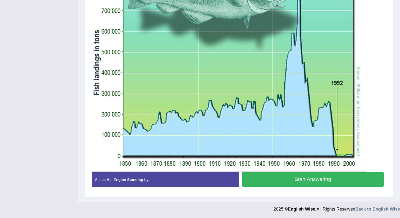
click at [301, 178] on button "Start Answering" at bounding box center [312, 179] width 141 height 15
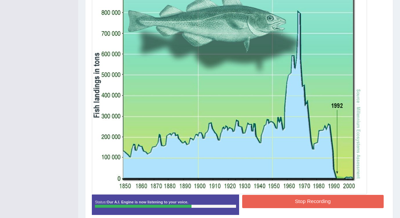
scroll to position [174, 0]
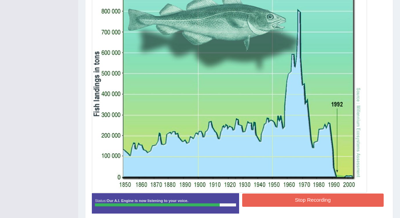
click at [299, 193] on button "Stop Recording" at bounding box center [312, 199] width 141 height 13
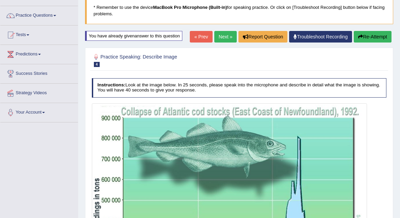
scroll to position [44, 0]
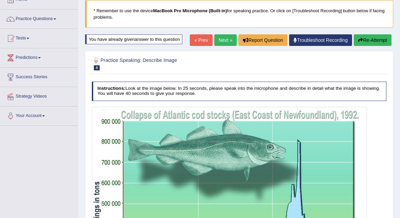
click at [217, 42] on link "Next »" at bounding box center [225, 40] width 22 height 12
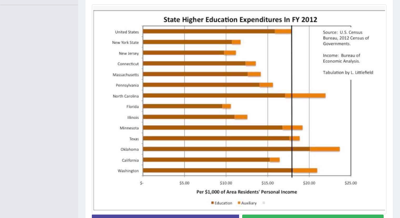
scroll to position [163, 0]
